Goal: Information Seeking & Learning: Learn about a topic

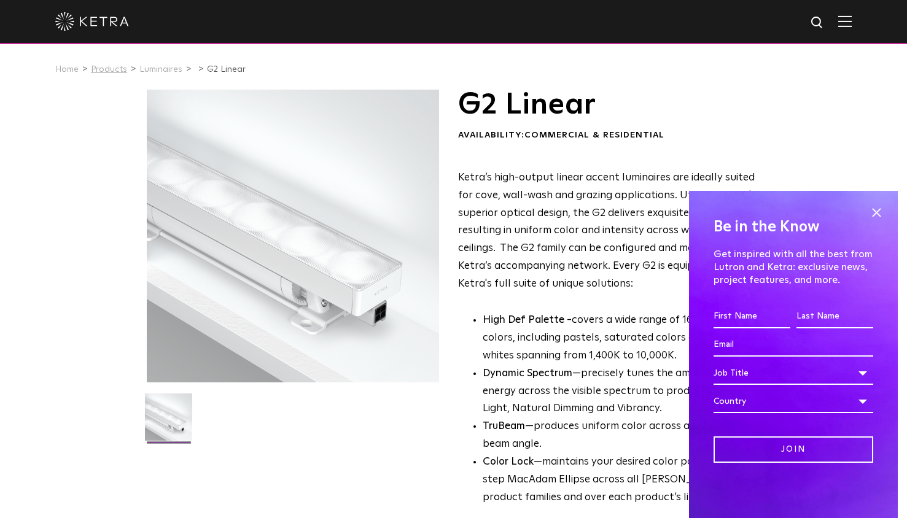
click at [106, 70] on link "Products" at bounding box center [109, 69] width 36 height 9
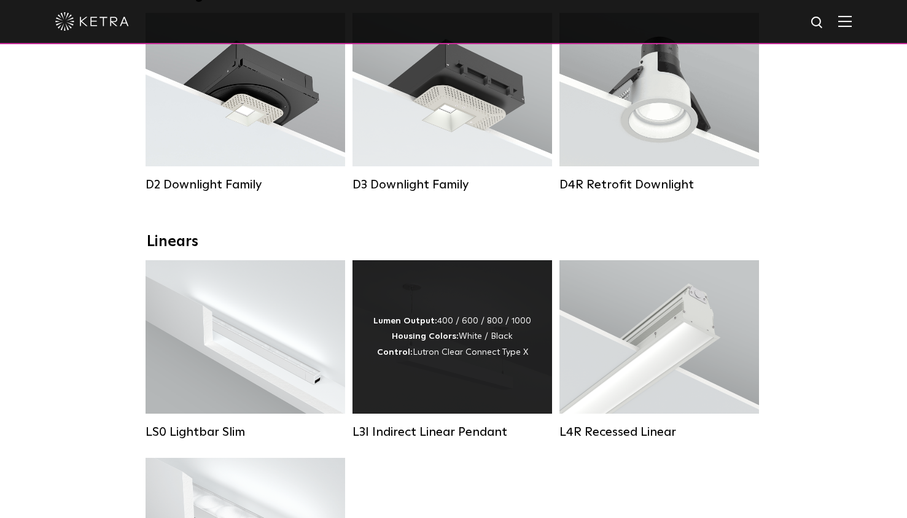
scroll to position [307, 0]
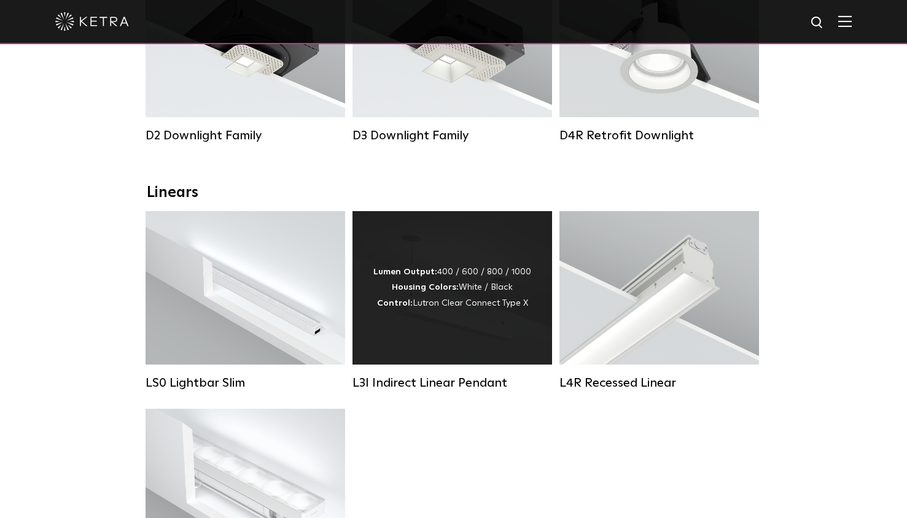
click at [451, 267] on div "Lumen Output: 400 / 600 / 800 / 1000 Housing Colors: White / Black Control: Lut…" at bounding box center [453, 288] width 200 height 154
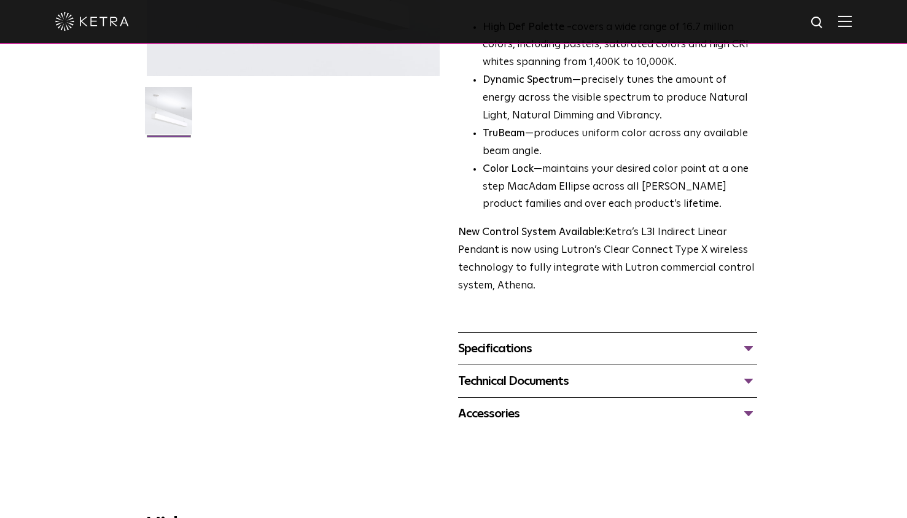
scroll to position [307, 0]
click at [751, 338] on div "Specifications" at bounding box center [607, 348] width 299 height 20
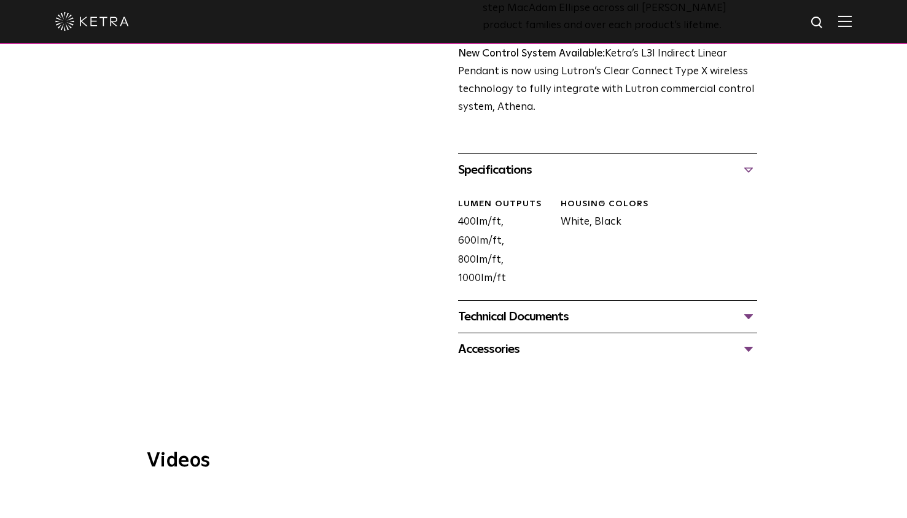
scroll to position [491, 0]
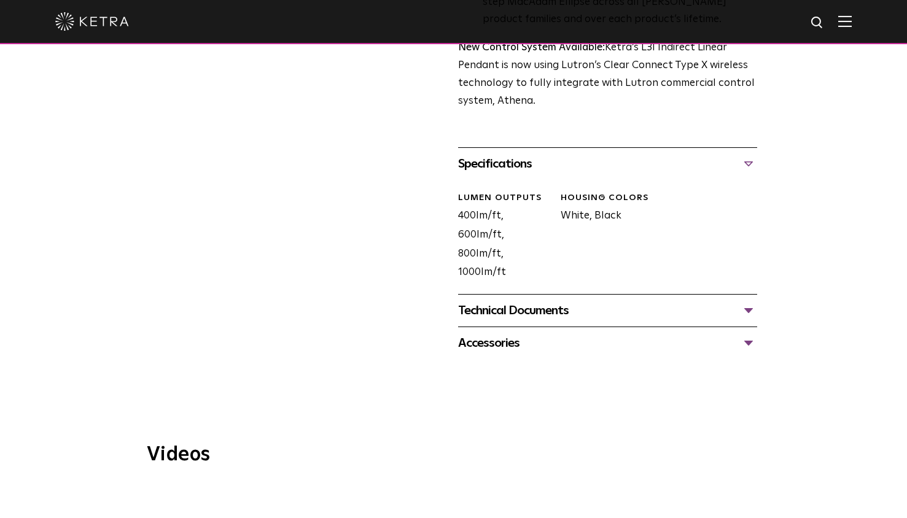
click at [741, 301] on div "Technical Documents" at bounding box center [607, 311] width 299 height 20
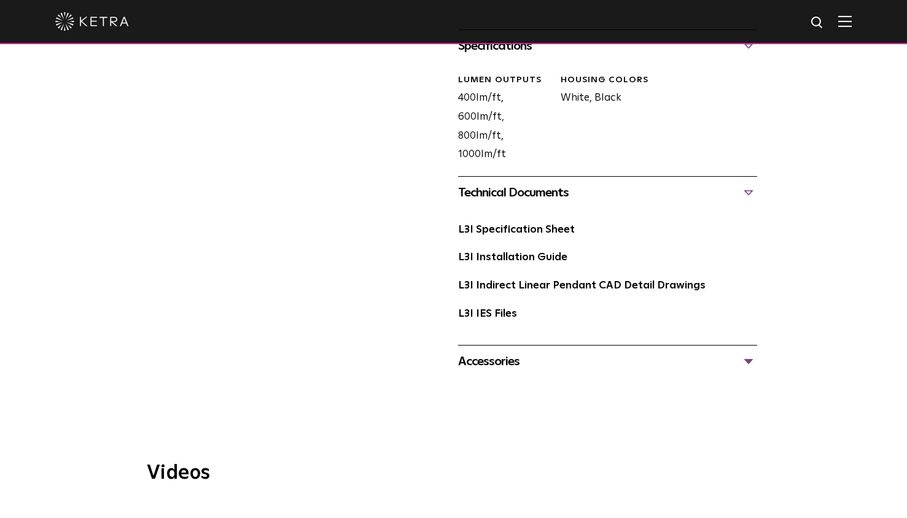
scroll to position [614, 0]
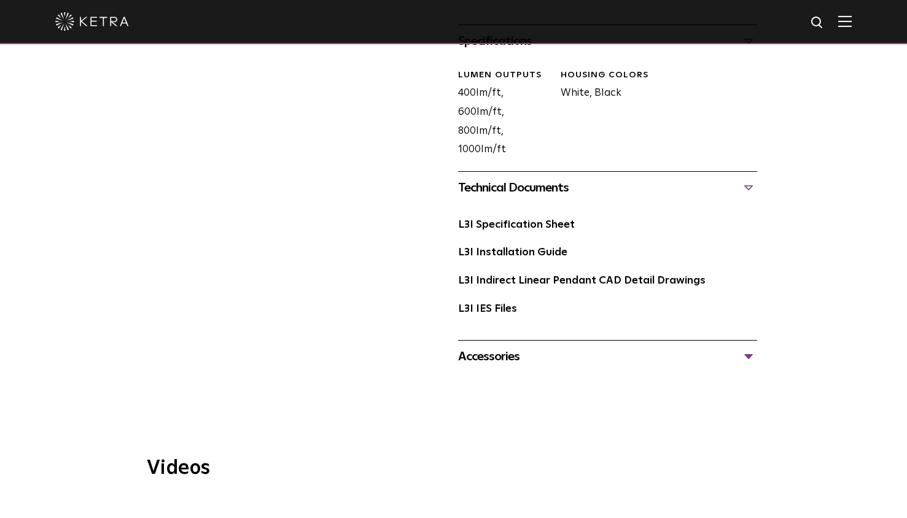
click at [497, 347] on div "Accessories" at bounding box center [607, 357] width 299 height 20
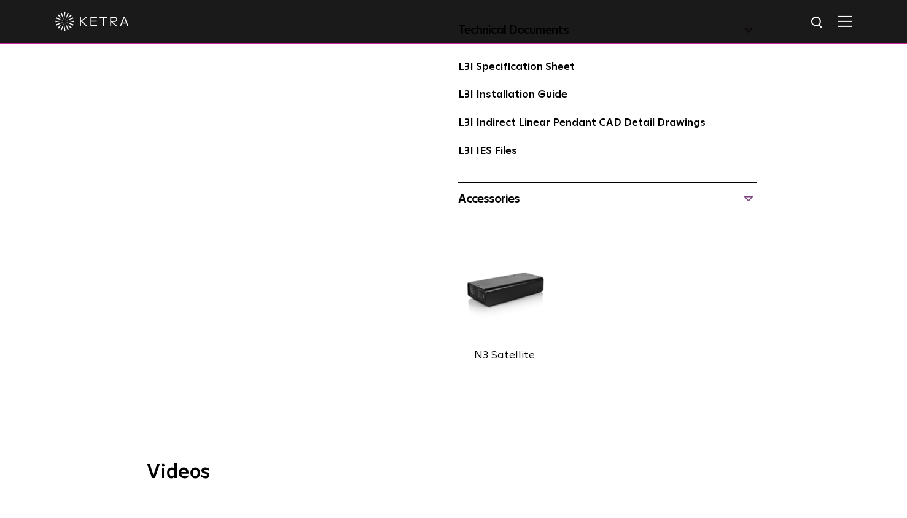
scroll to position [760, 0]
